Goal: Information Seeking & Learning: Compare options

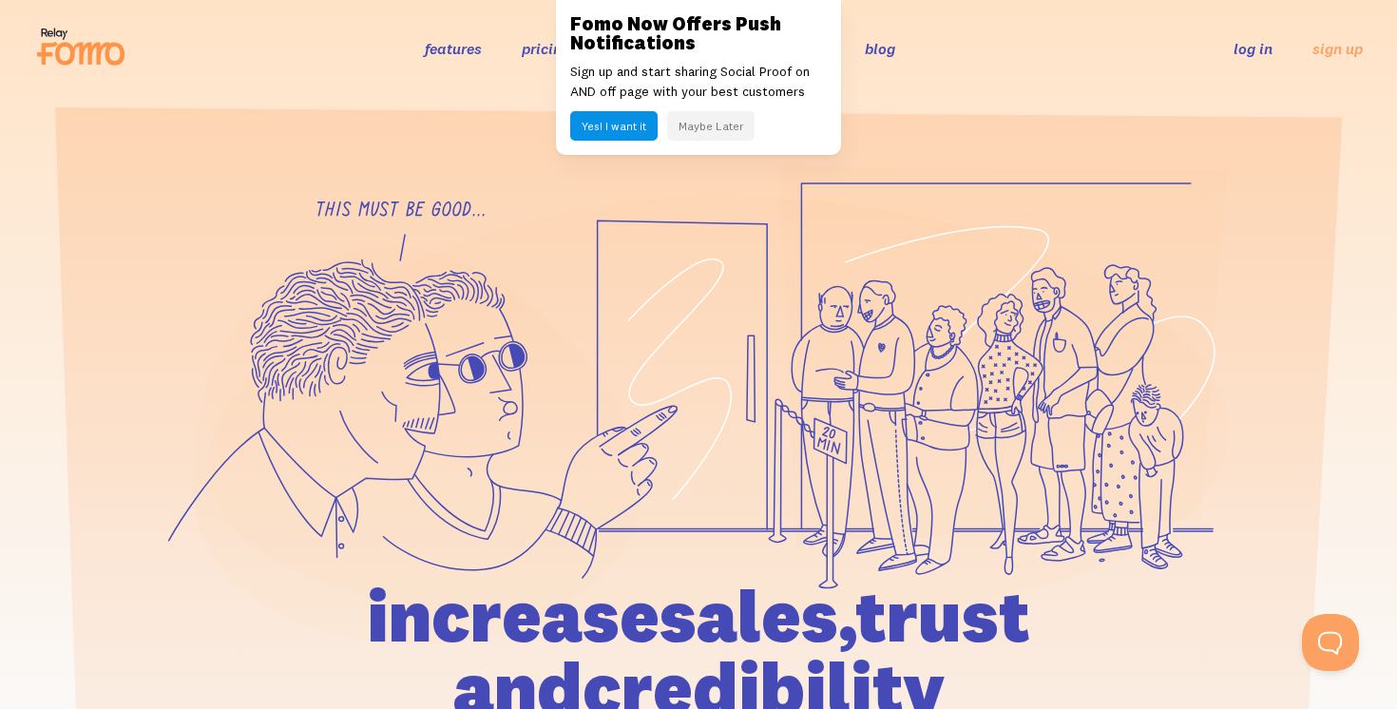
click at [716, 129] on button "Maybe Later" at bounding box center [710, 125] width 87 height 29
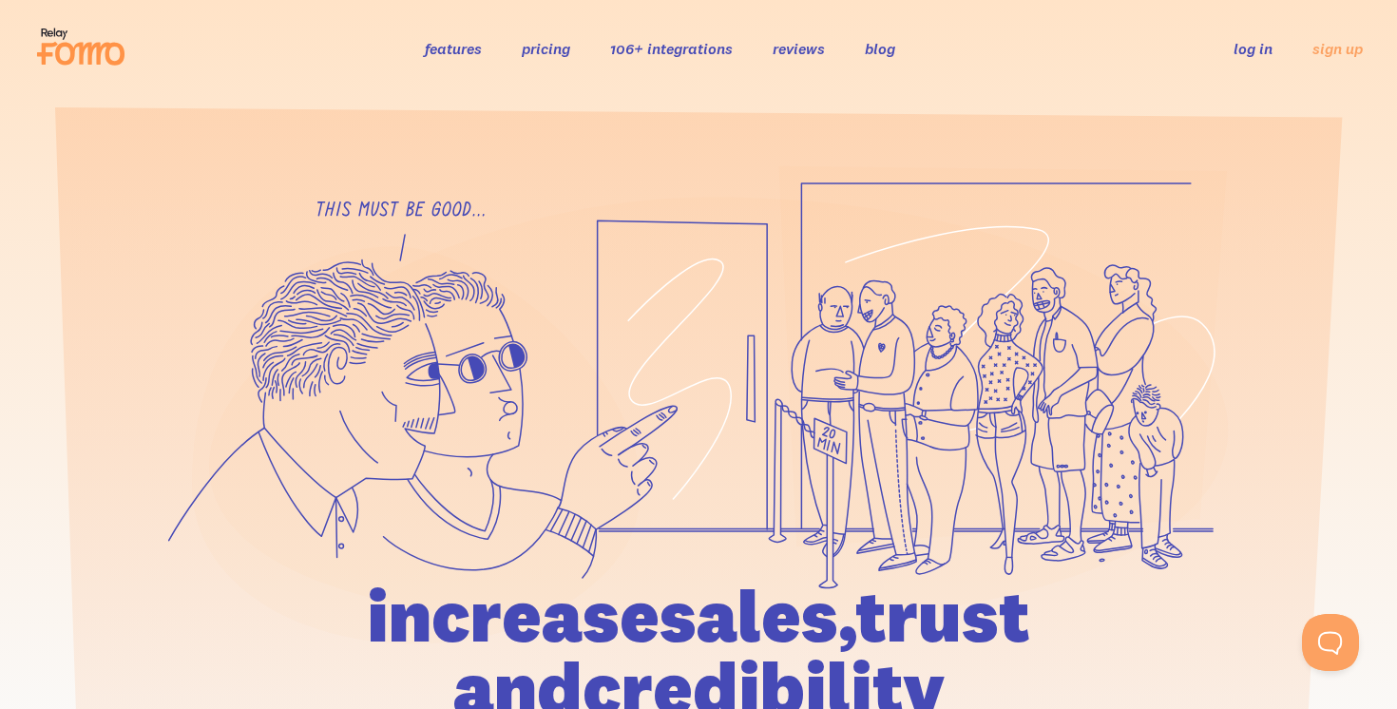
click at [541, 59] on li "pricing" at bounding box center [546, 48] width 48 height 22
click at [540, 47] on link "pricing" at bounding box center [546, 48] width 48 height 19
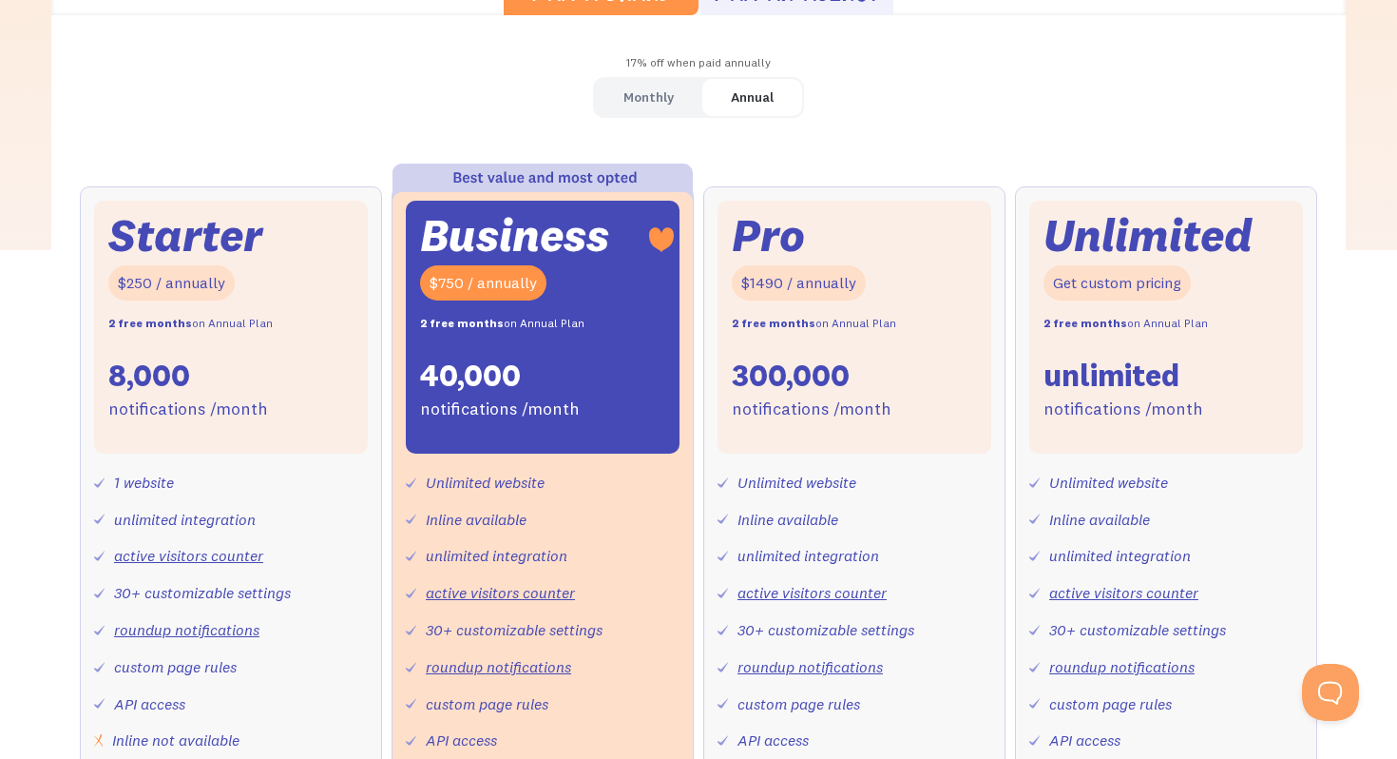
scroll to position [590, 0]
click at [754, 92] on div "Annual" at bounding box center [752, 97] width 43 height 28
click at [642, 92] on div "Monthly" at bounding box center [649, 97] width 50 height 28
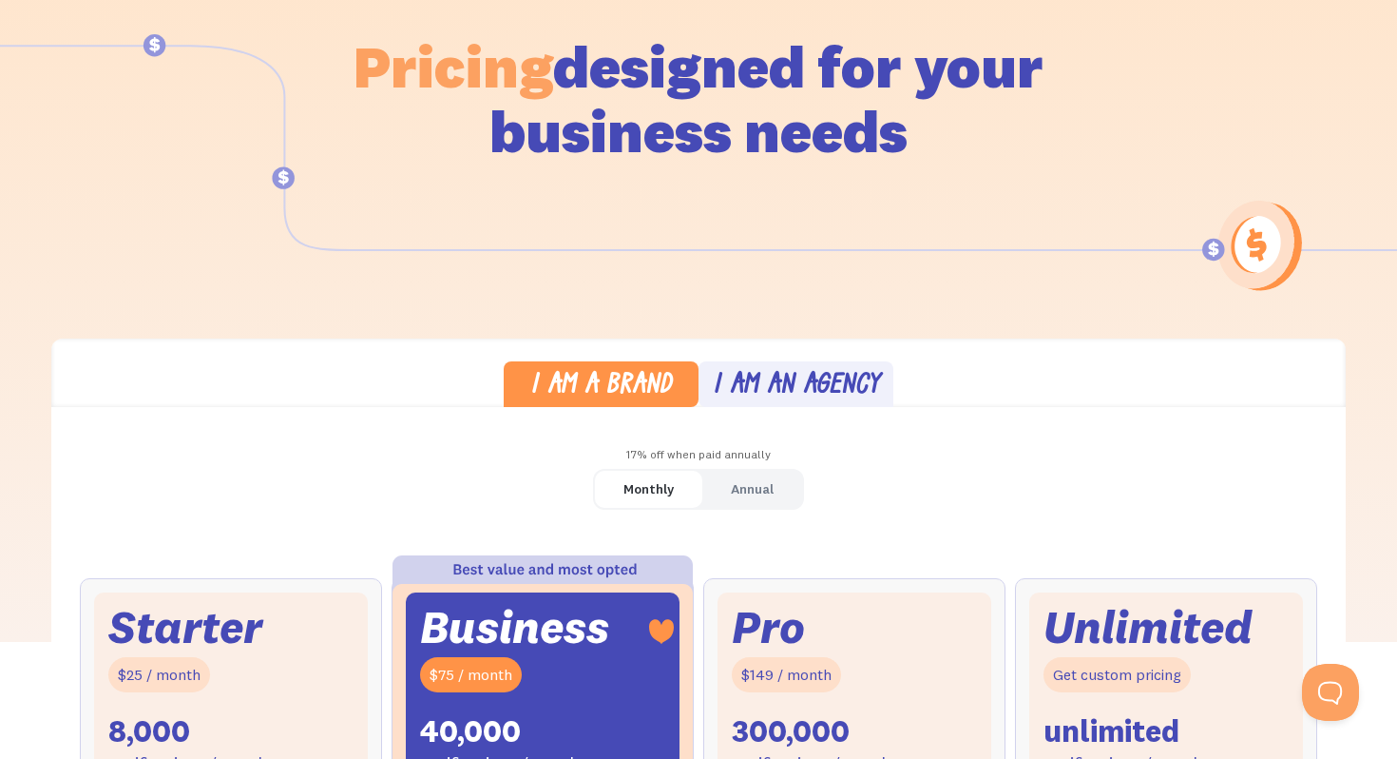
scroll to position [0, 0]
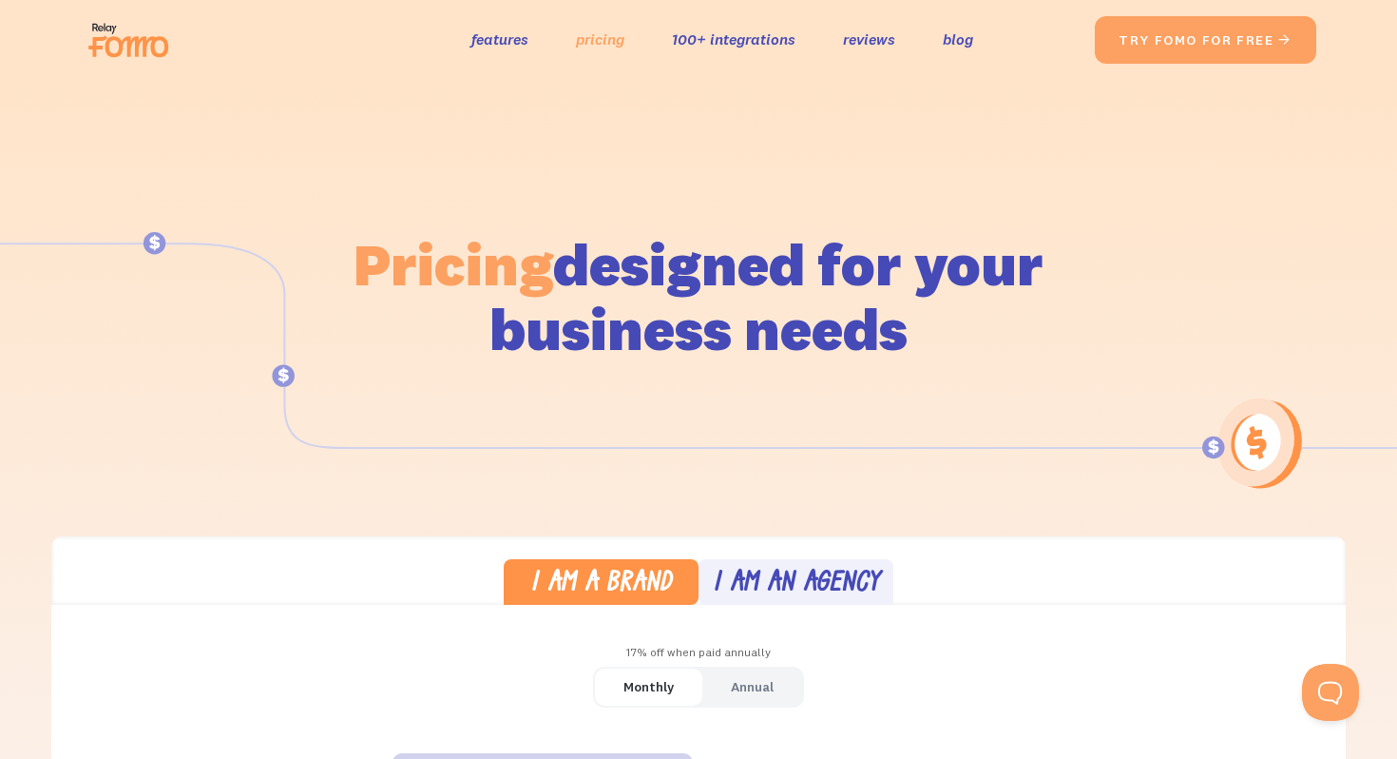
click at [590, 45] on link "pricing" at bounding box center [600, 40] width 48 height 28
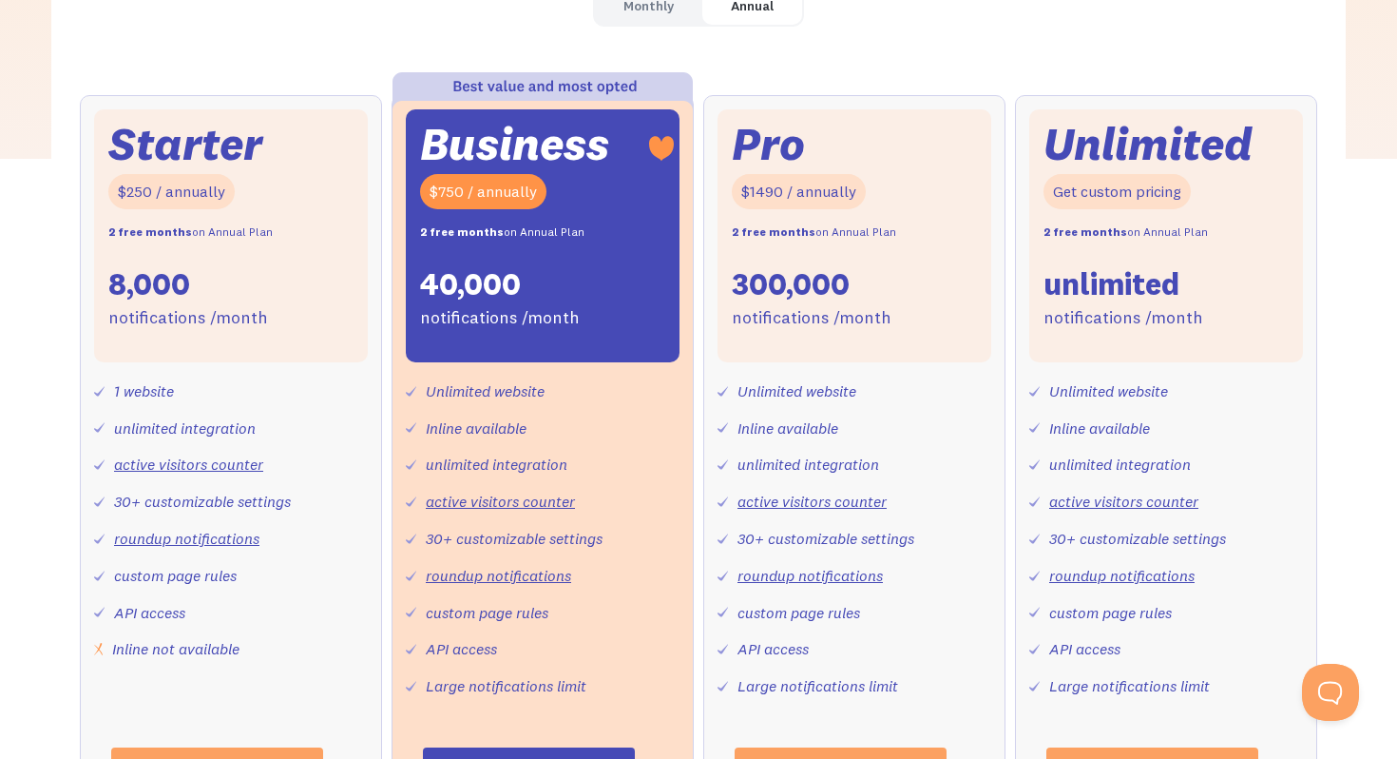
scroll to position [532, 0]
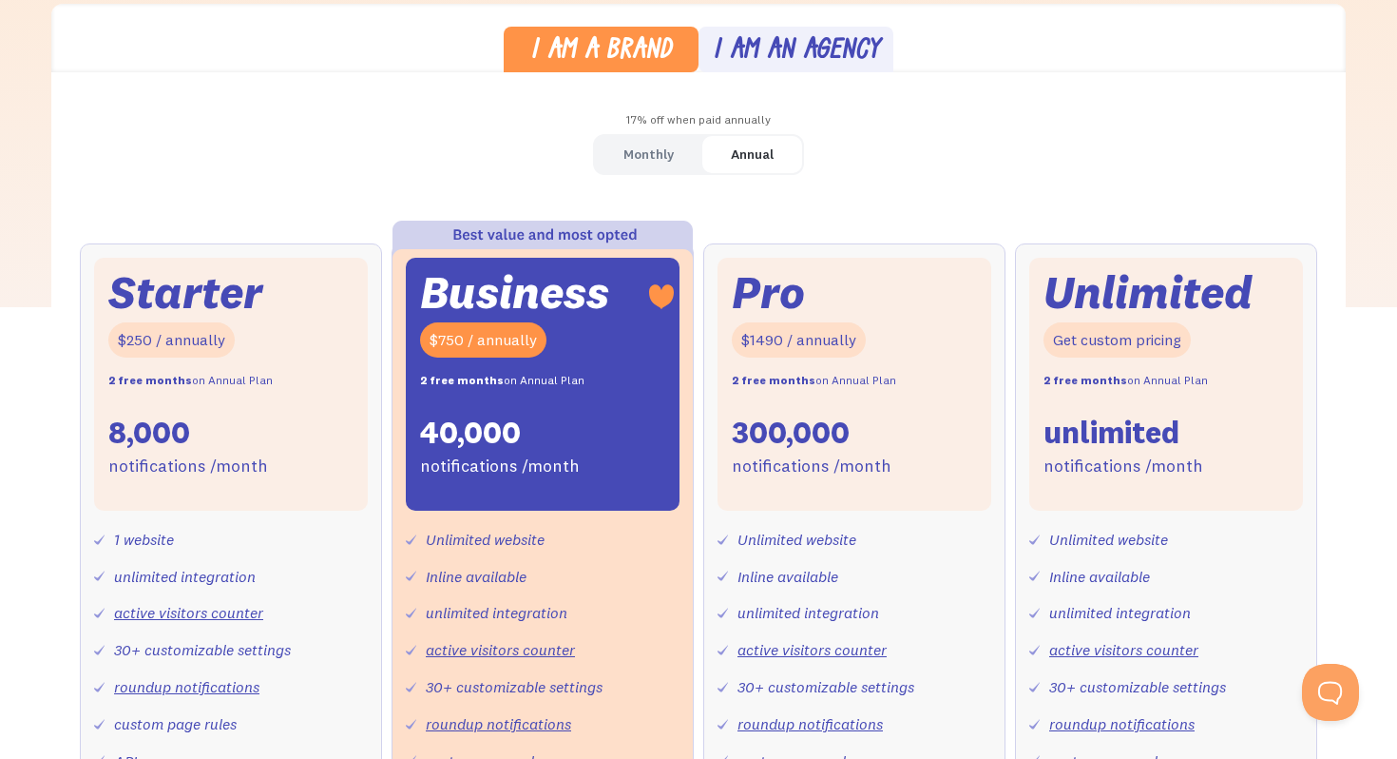
click at [781, 66] on link "I am an agency" at bounding box center [796, 50] width 195 height 47
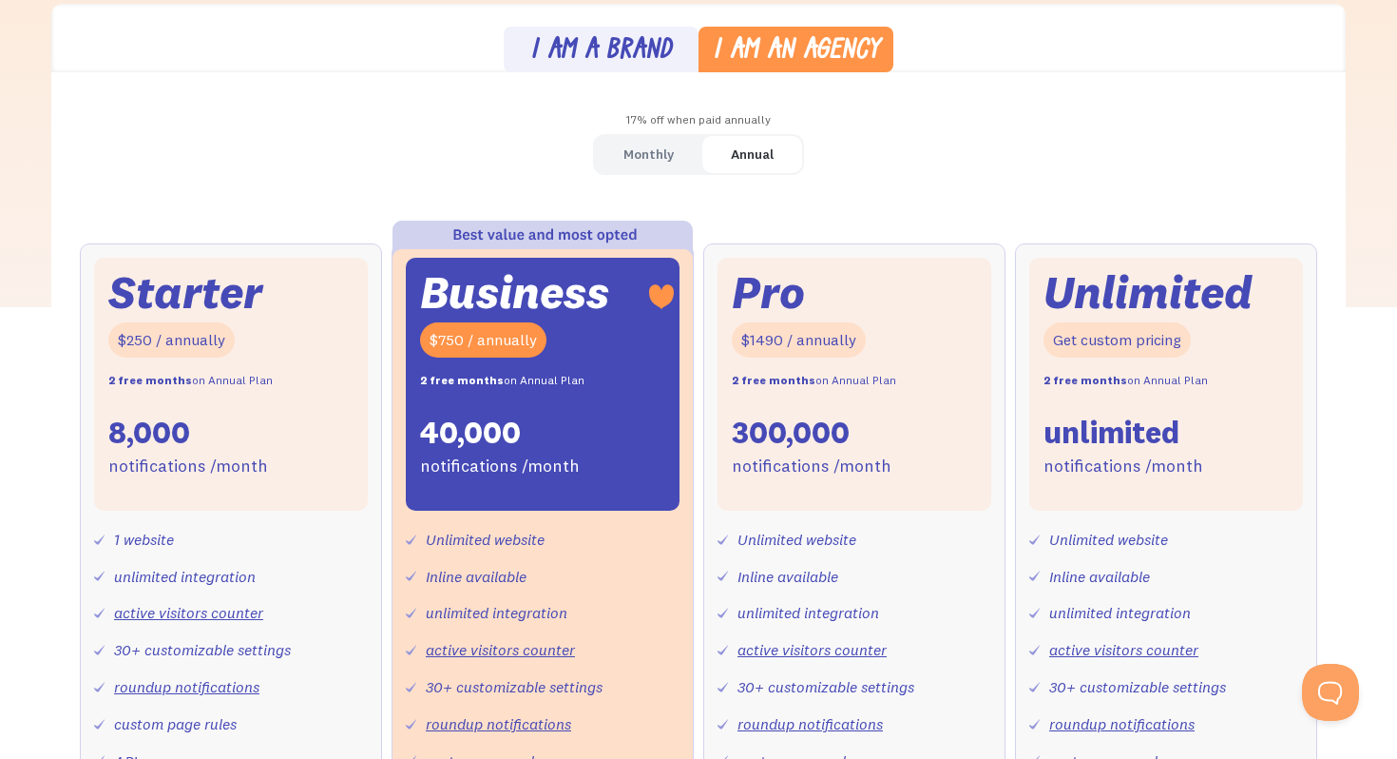
click at [635, 50] on div "I am a brand" at bounding box center [601, 52] width 142 height 28
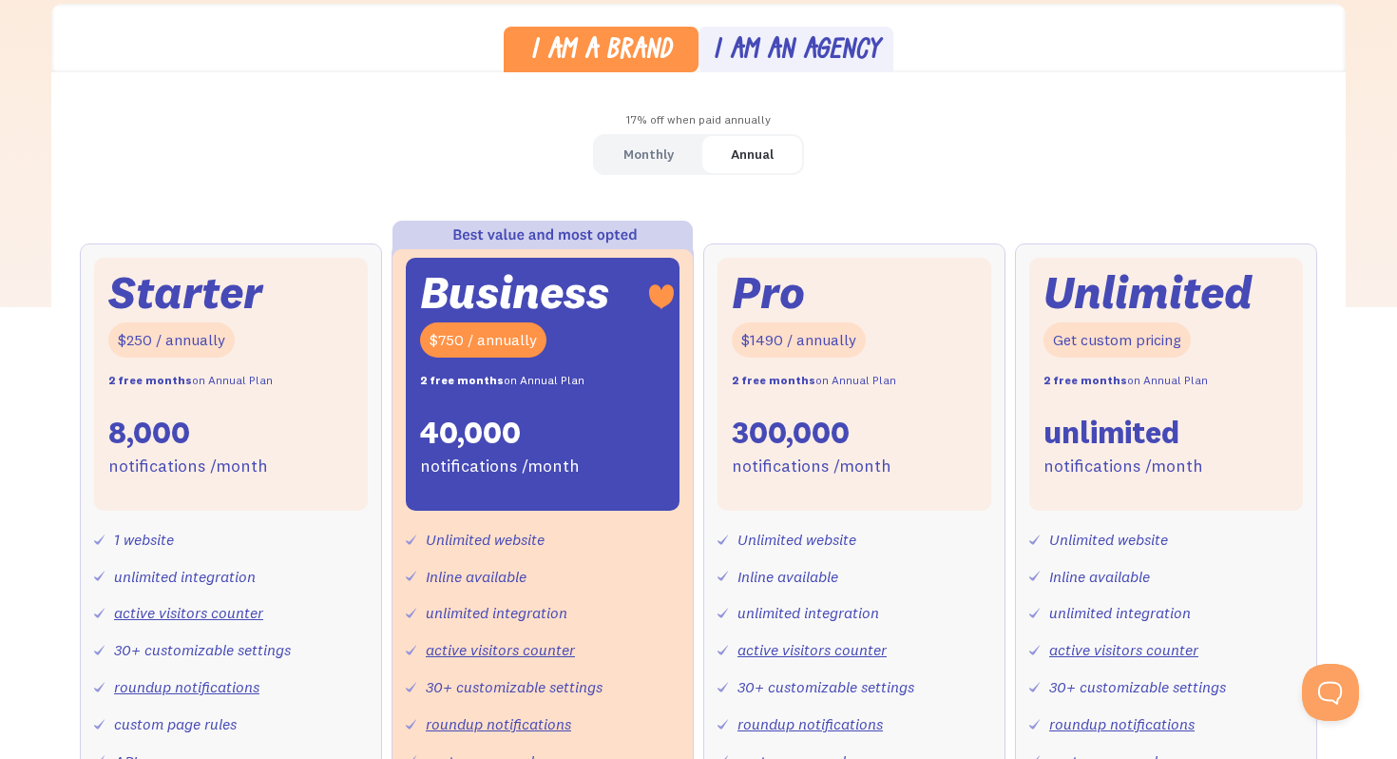
drag, startPoint x: 0, startPoint y: 0, endPoint x: 673, endPoint y: 164, distance: 692.8
click at [673, 164] on link "Monthly" at bounding box center [648, 154] width 107 height 37
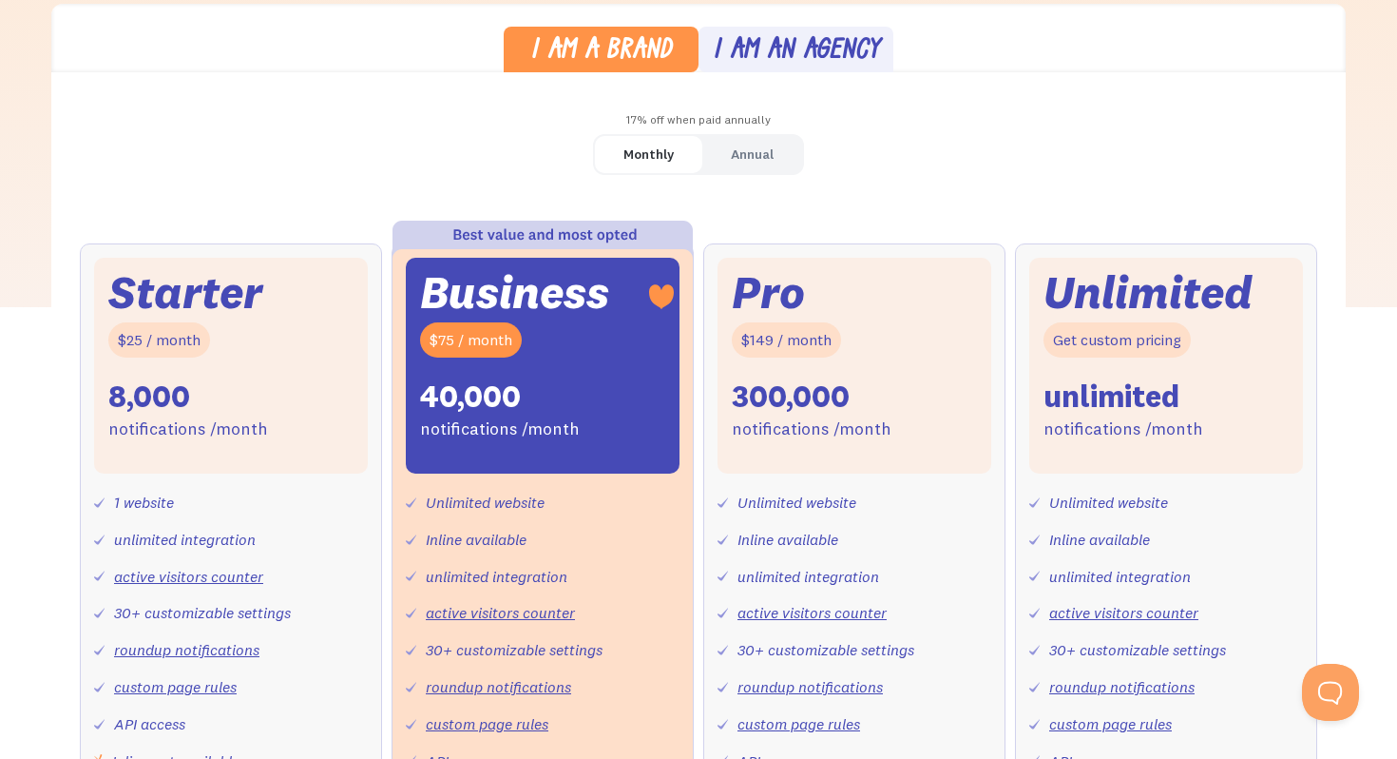
drag, startPoint x: 673, startPoint y: 164, endPoint x: 729, endPoint y: 163, distance: 56.1
click at [729, 163] on link "Annual" at bounding box center [752, 154] width 100 height 37
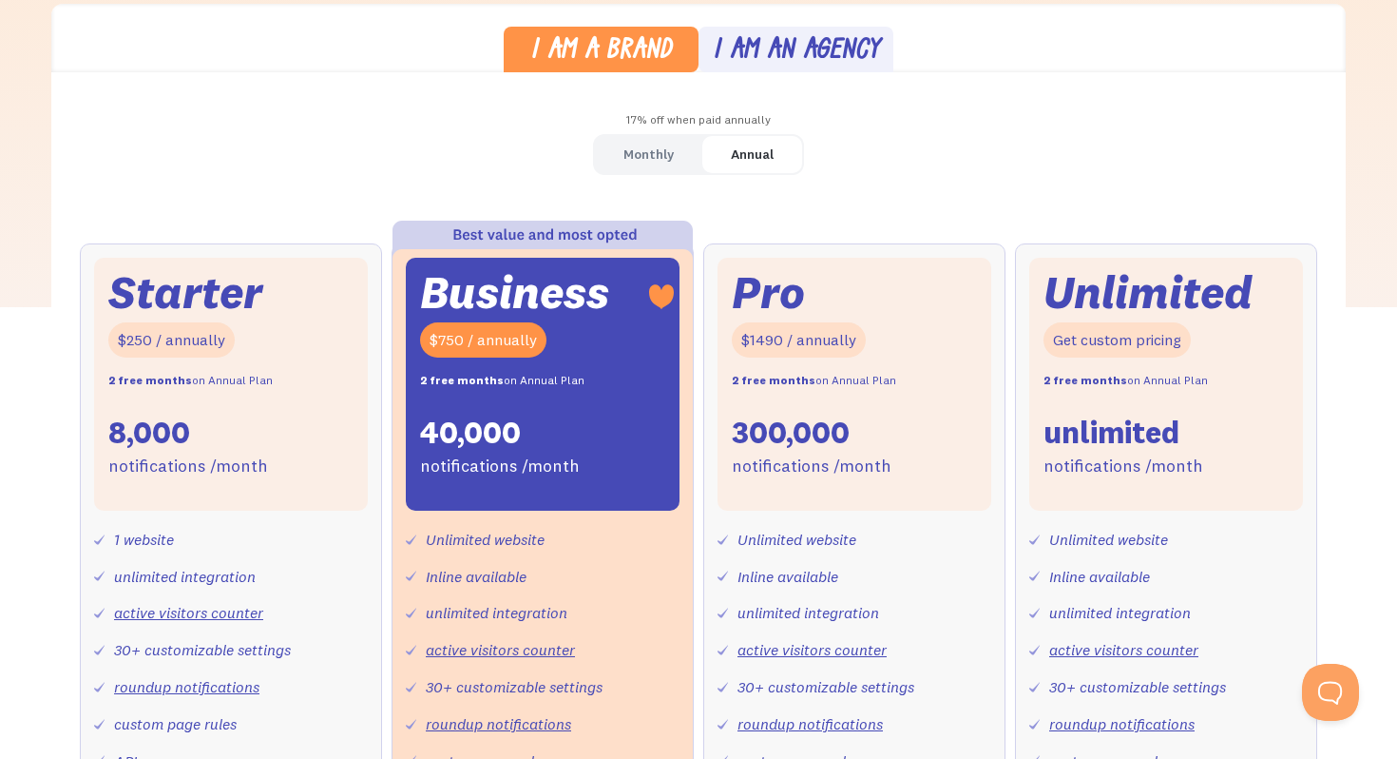
click at [640, 153] on div "Monthly" at bounding box center [649, 155] width 50 height 28
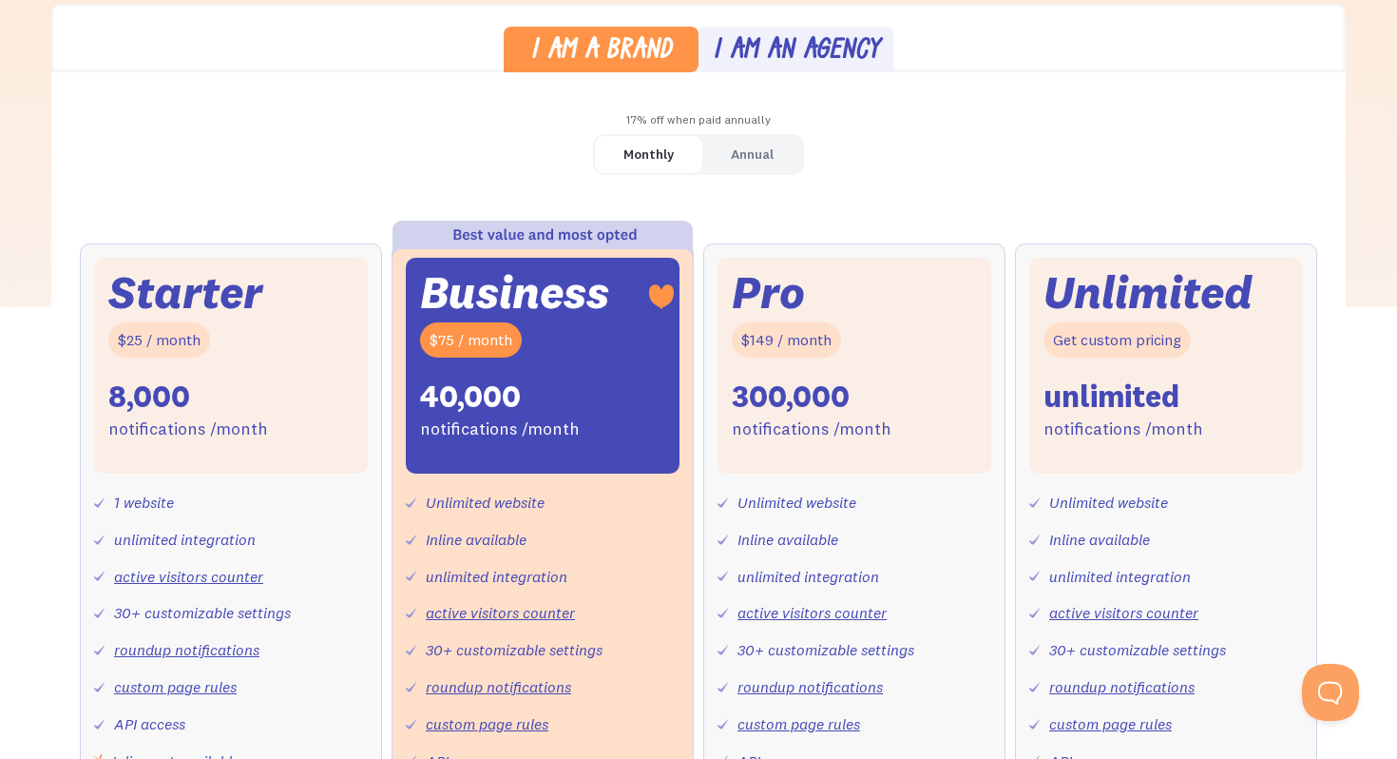
click at [640, 153] on div "Monthly" at bounding box center [649, 155] width 50 height 28
